Goal: Task Accomplishment & Management: Use online tool/utility

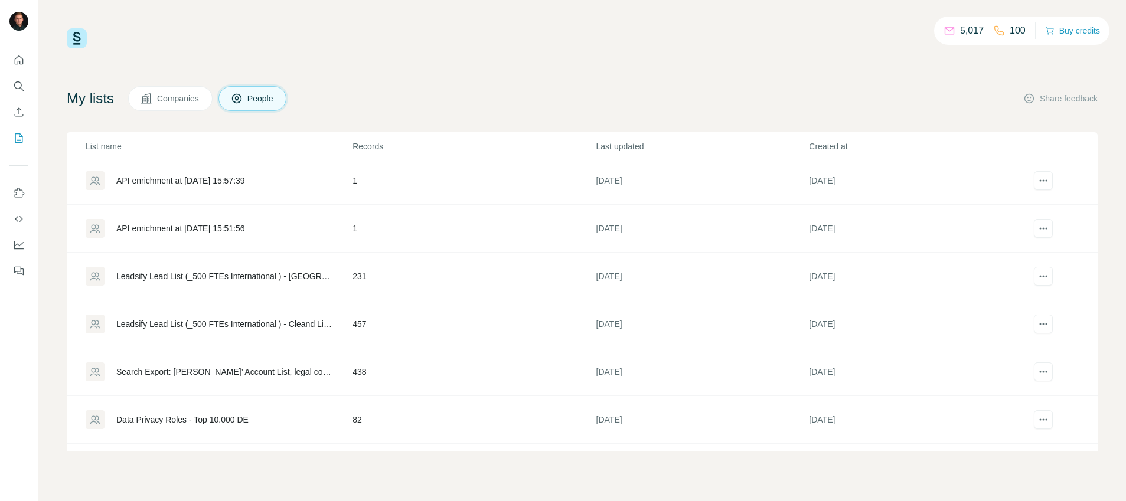
scroll to position [1582, 0]
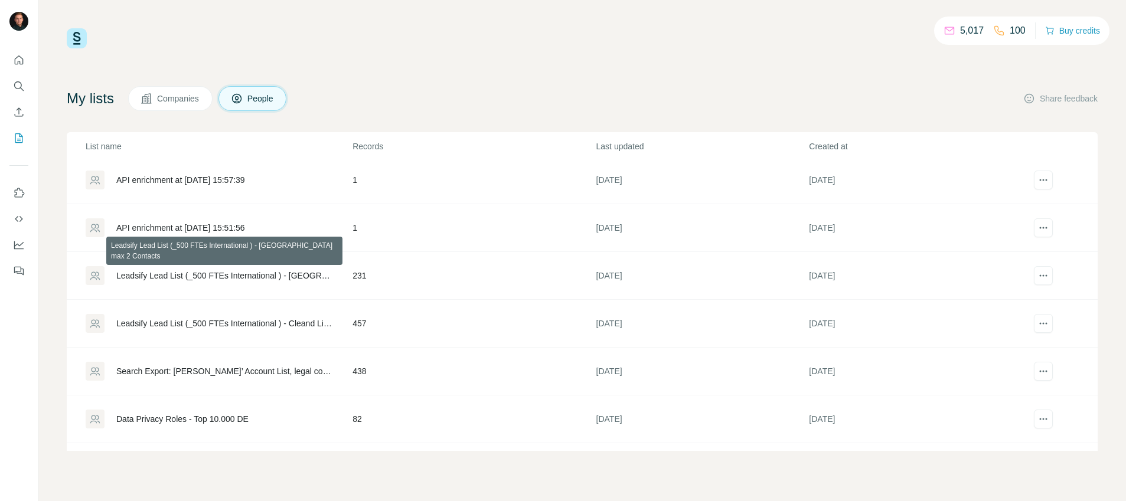
click at [224, 279] on div "Leadsify Lead List (_500 FTEs International ) - [GEOGRAPHIC_DATA] max 2 Contacts" at bounding box center [224, 276] width 216 height 12
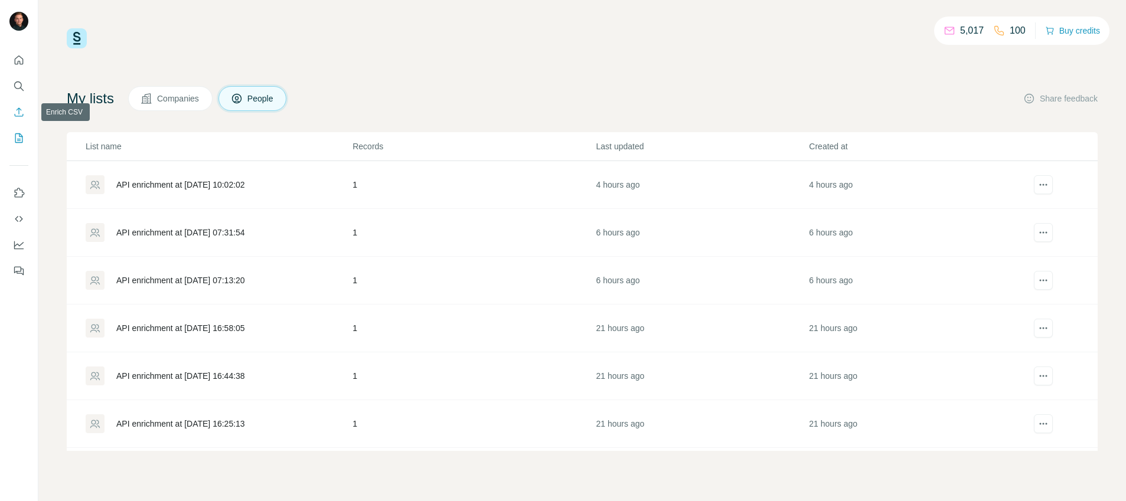
click at [21, 116] on icon "Enrich CSV" at bounding box center [19, 112] width 12 height 12
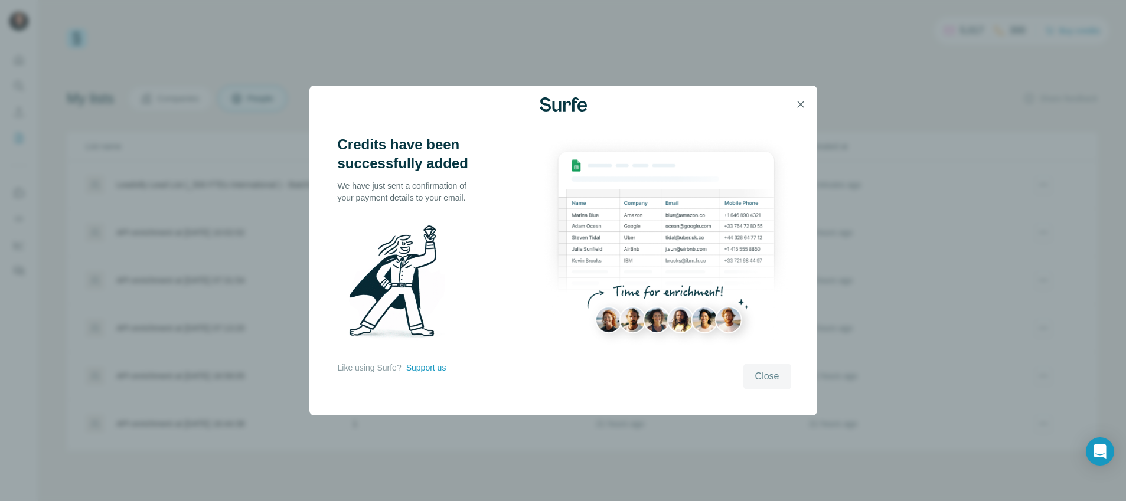
click at [781, 382] on button "Close" at bounding box center [767, 377] width 48 height 26
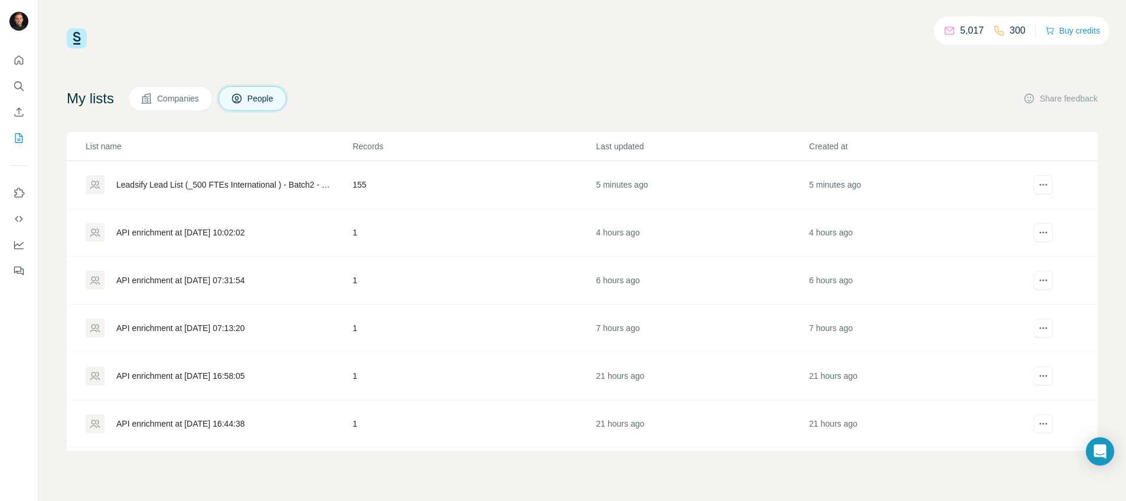
click at [186, 184] on div "Leadsify Lead List (_500 FTEs International ) - Batch2 - Surfe Upload" at bounding box center [224, 185] width 216 height 12
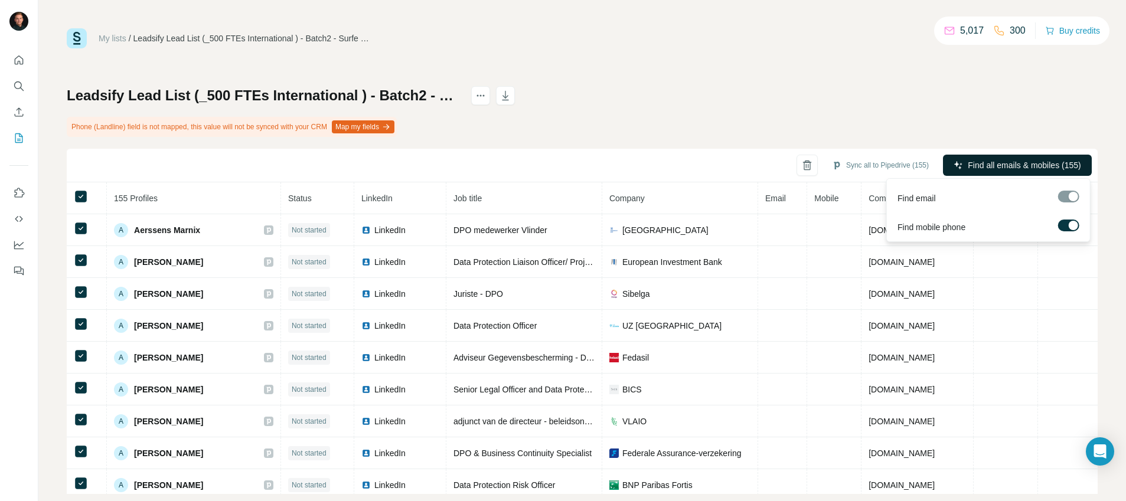
click at [999, 166] on span "Find all emails & mobiles (155)" at bounding box center [1023, 165] width 113 height 12
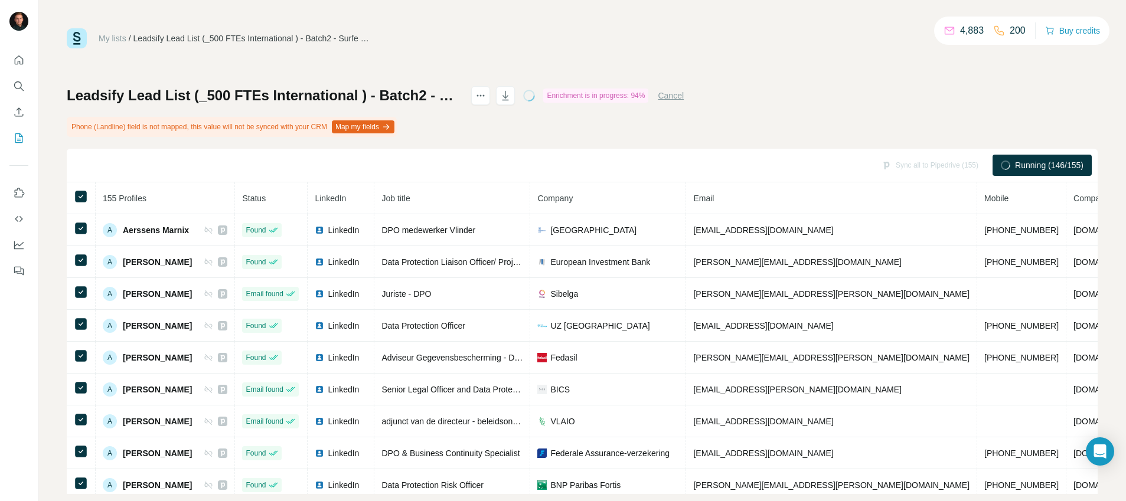
click at [847, 58] on div "My lists / Leadsify Lead List (_500 FTEs International ) - Batch2 - Surfe Uploa…" at bounding box center [582, 261] width 1031 height 466
click at [736, 50] on div "My lists / Leadsify Lead List (_500 FTEs International ) - Batch2 - Surfe Uploa…" at bounding box center [582, 261] width 1031 height 466
click at [529, 47] on div "My lists / Leadsify Lead List (_500 FTEs International ) - Batch2 - Surfe Uploa…" at bounding box center [582, 38] width 1031 height 20
click at [536, 139] on div "Leadsify Lead List (_500 FTEs International ) - Batch2 - Surfe Upload Enrichmen…" at bounding box center [582, 290] width 1031 height 408
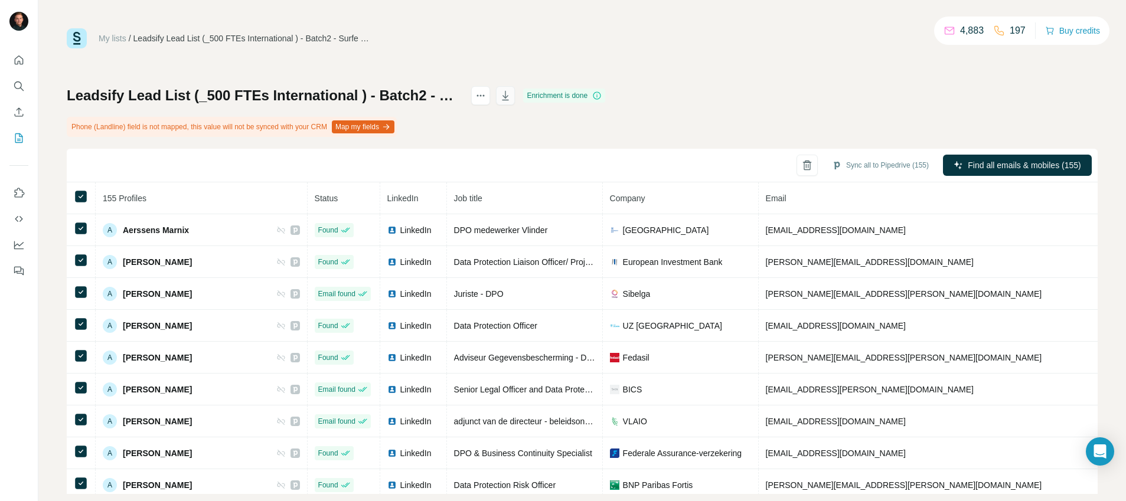
click at [511, 100] on icon "button" at bounding box center [505, 96] width 12 height 12
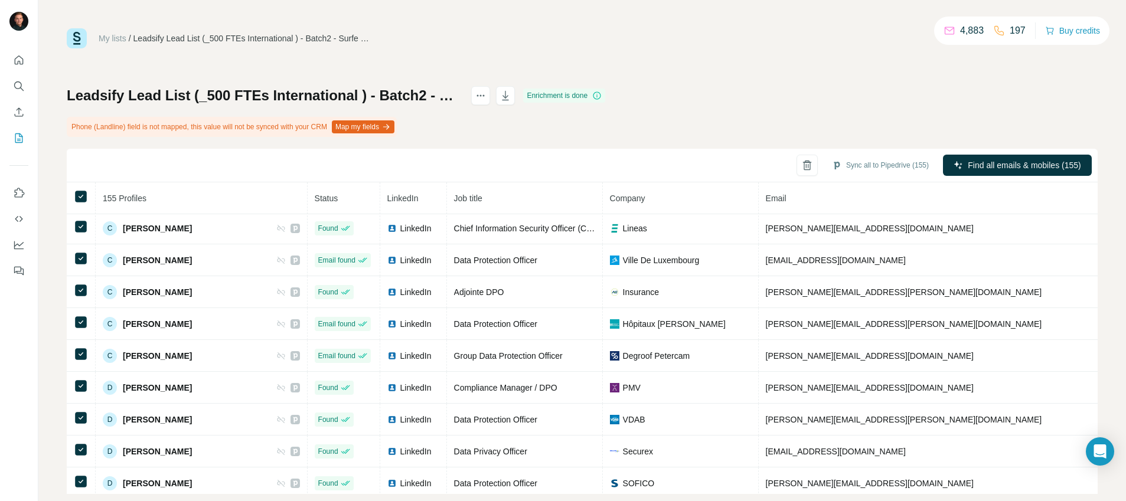
scroll to position [553, 0]
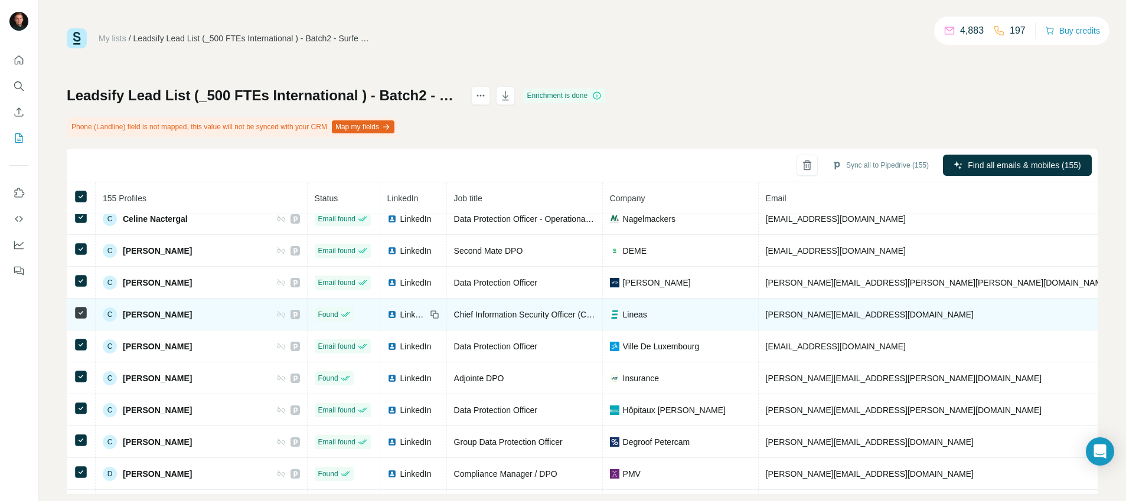
click at [293, 312] on icon at bounding box center [295, 315] width 4 height 6
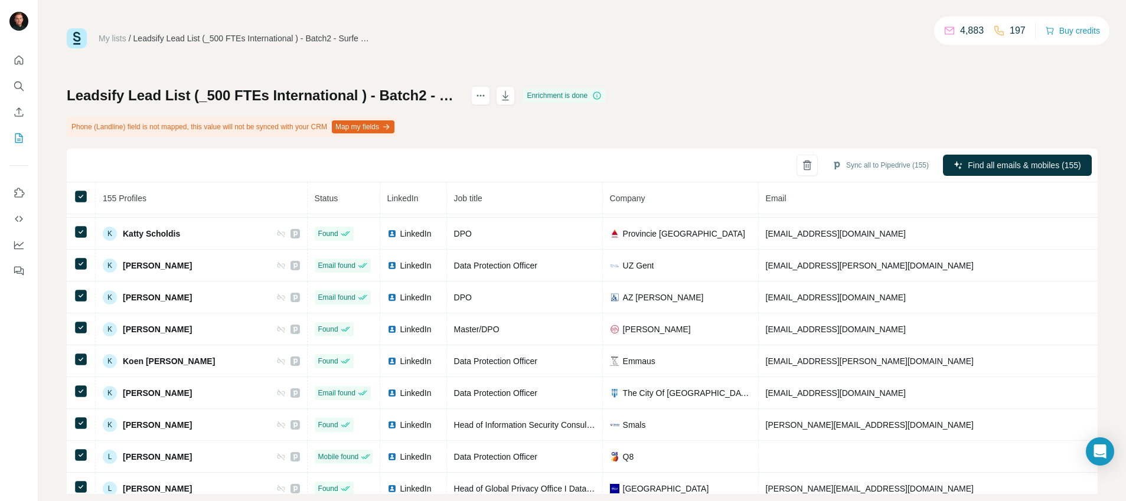
scroll to position [1844, 0]
